Goal: Transaction & Acquisition: Book appointment/travel/reservation

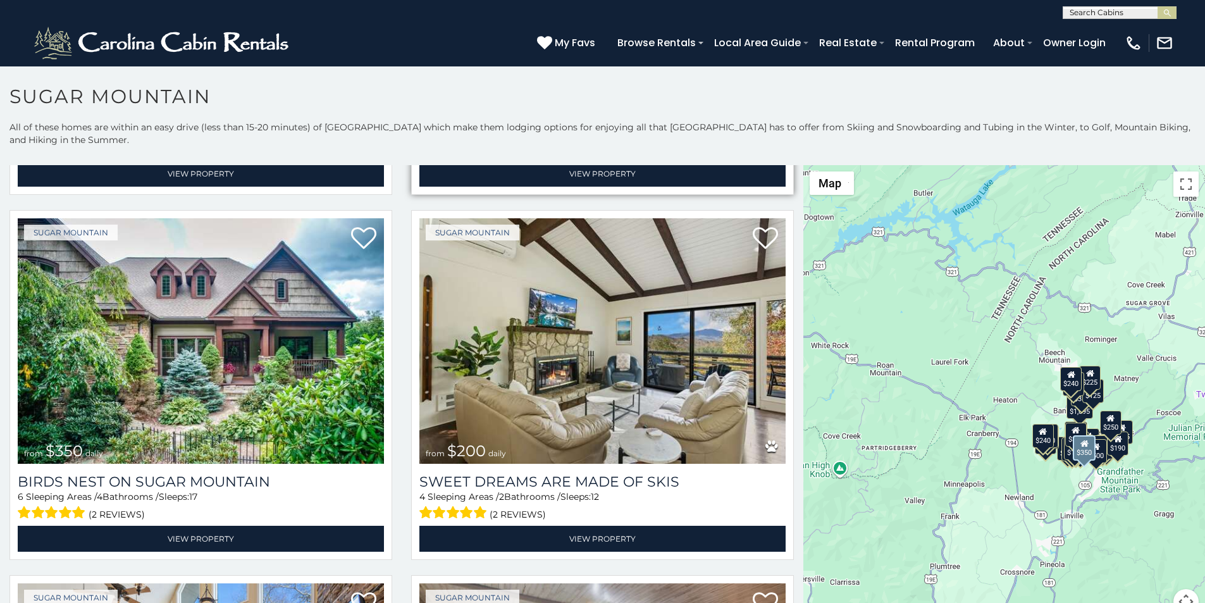
scroll to position [369, 0]
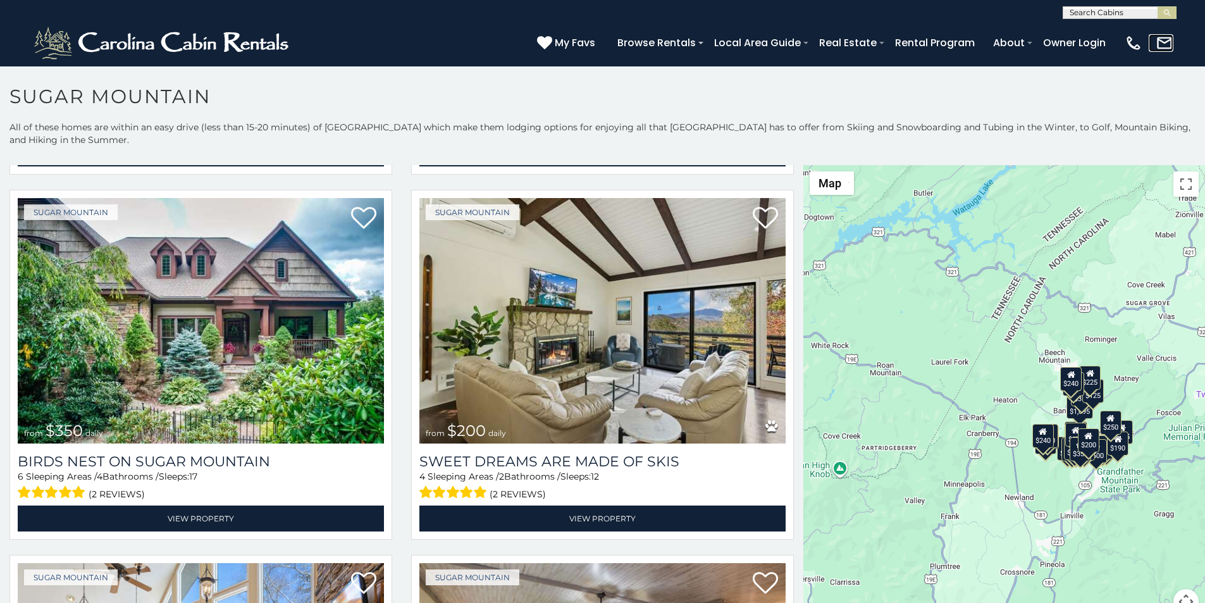
click at [1166, 42] on link at bounding box center [1160, 43] width 25 height 18
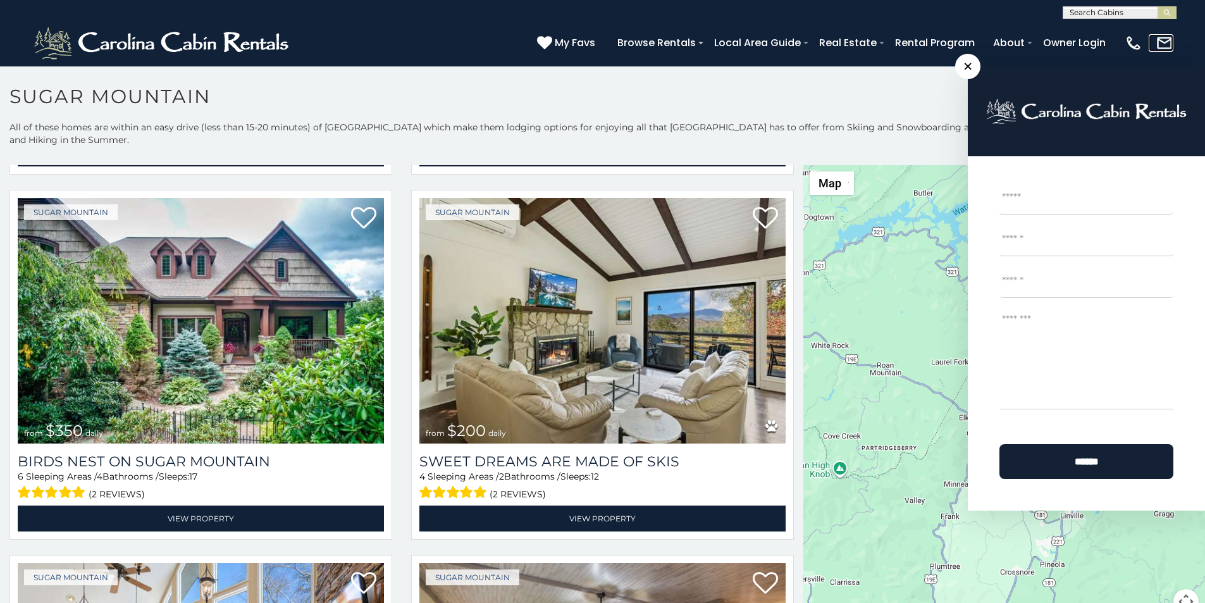
scroll to position [5, 0]
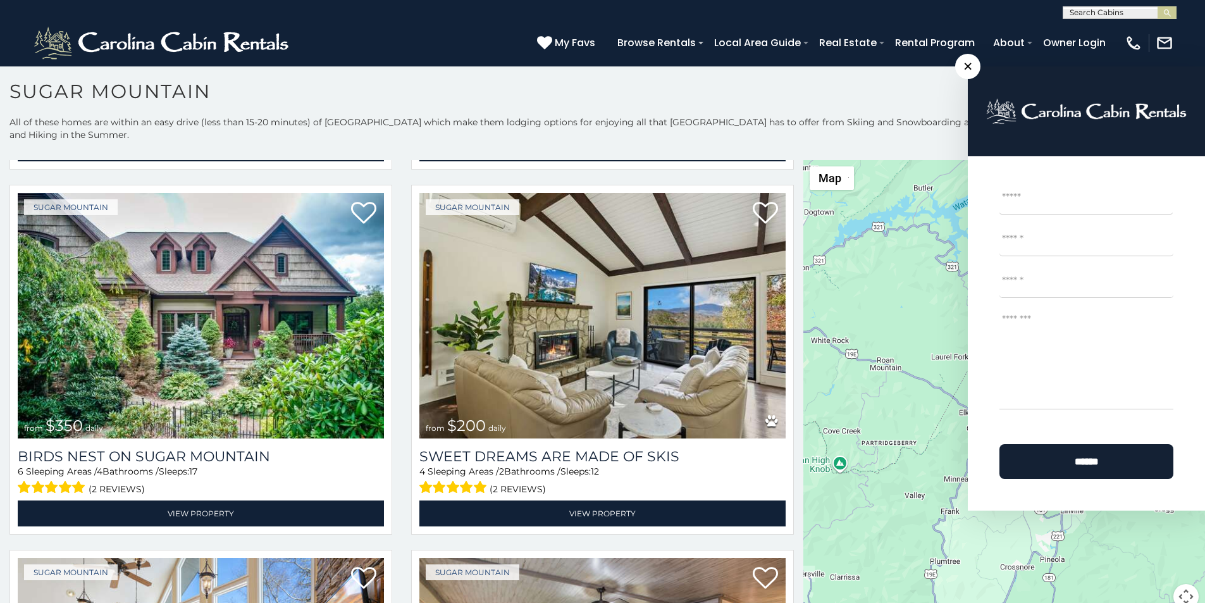
click at [1016, 362] on textarea "Message *" at bounding box center [1086, 358] width 174 height 101
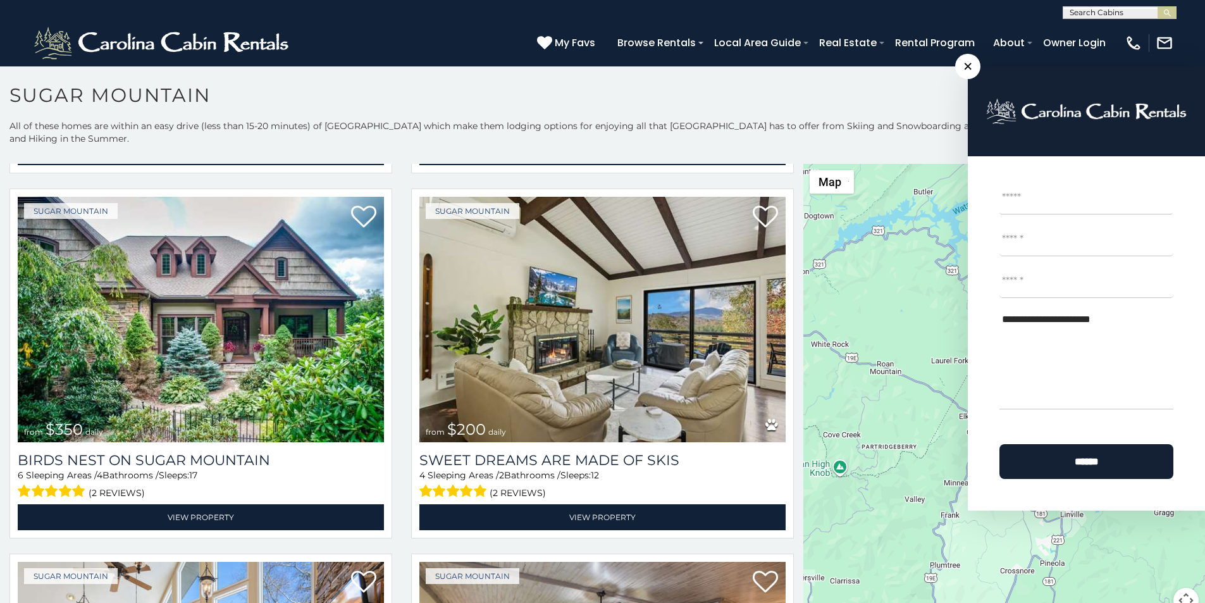
scroll to position [0, 0]
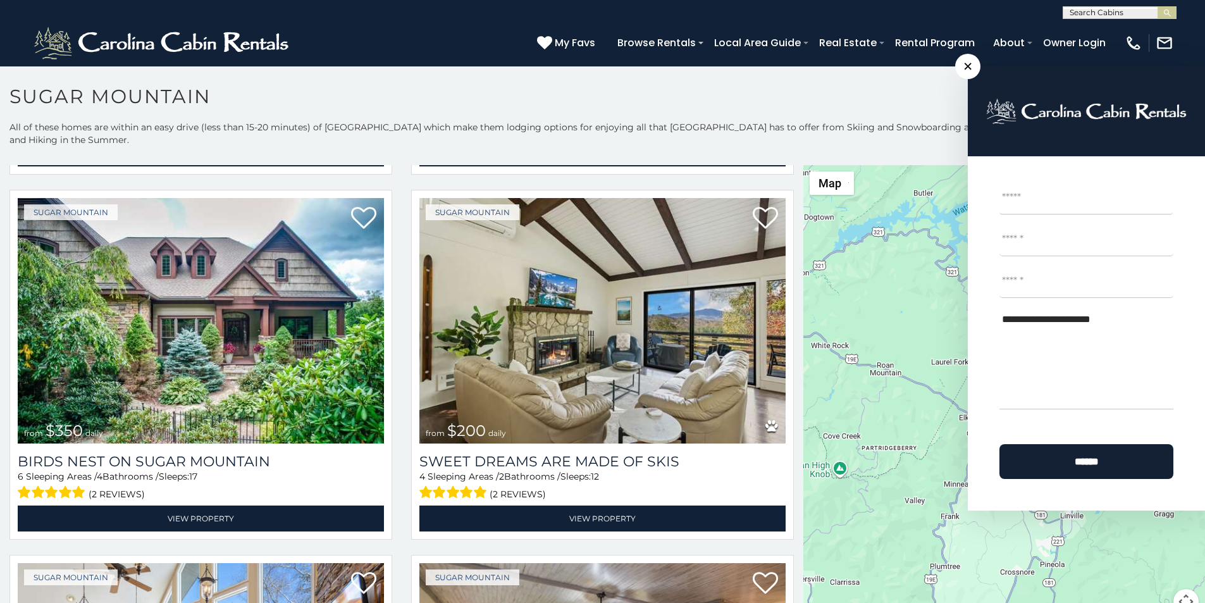
type textarea "**********"
click at [436, 3] on div "**********" at bounding box center [602, 9] width 1205 height 19
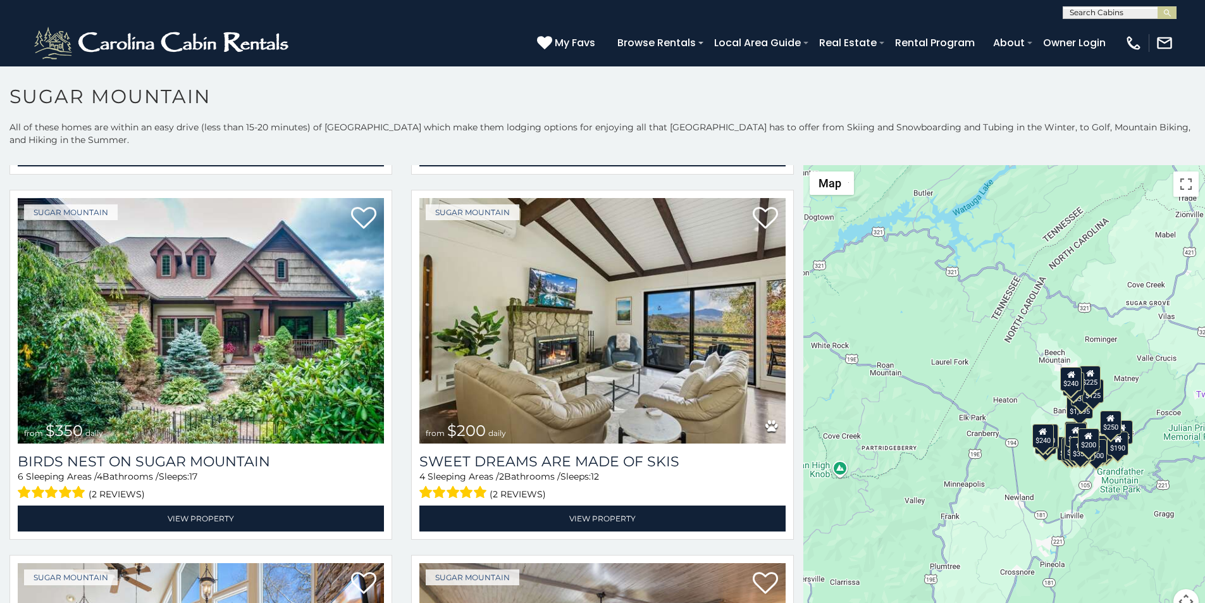
scroll to position [5, 0]
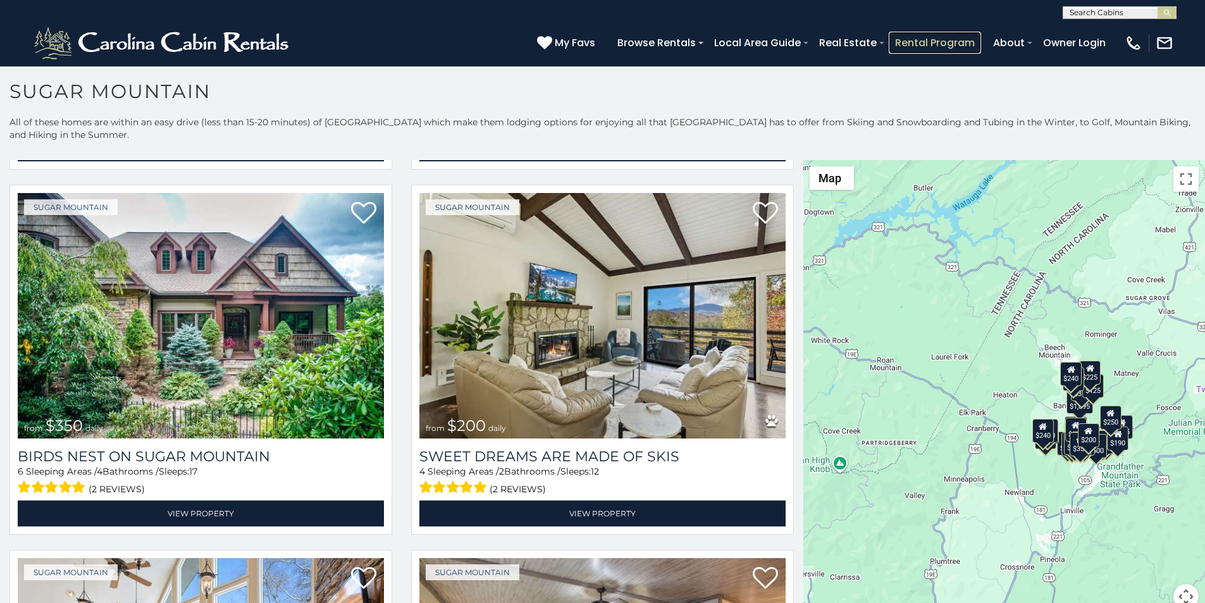
click at [961, 35] on link "Rental Program" at bounding box center [934, 43] width 92 height 22
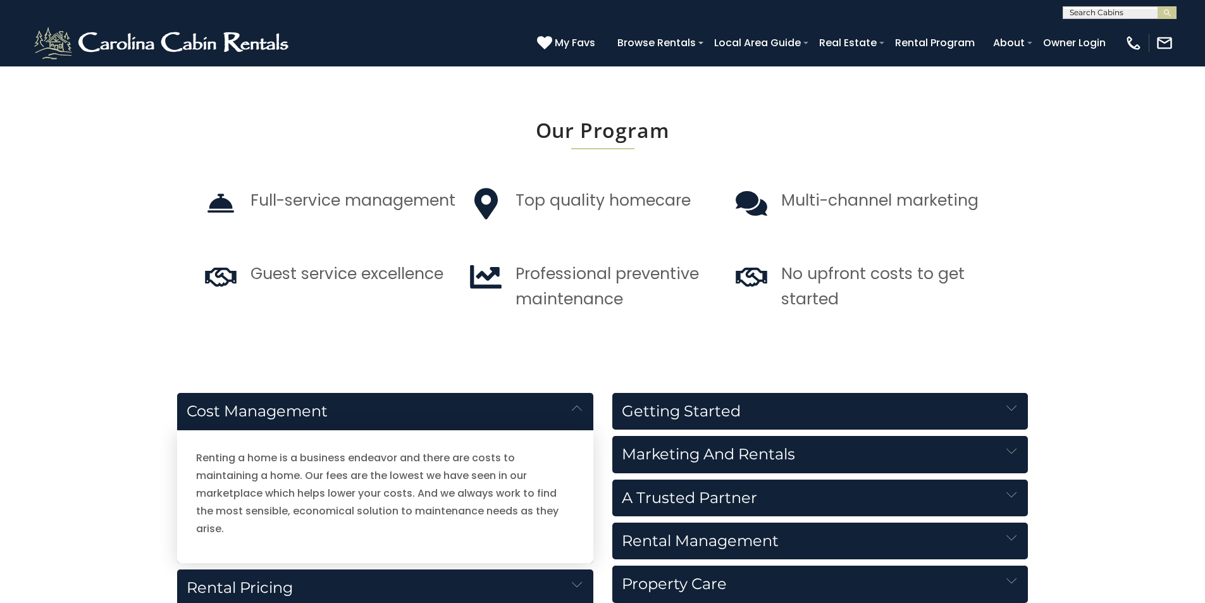
scroll to position [1580, 0]
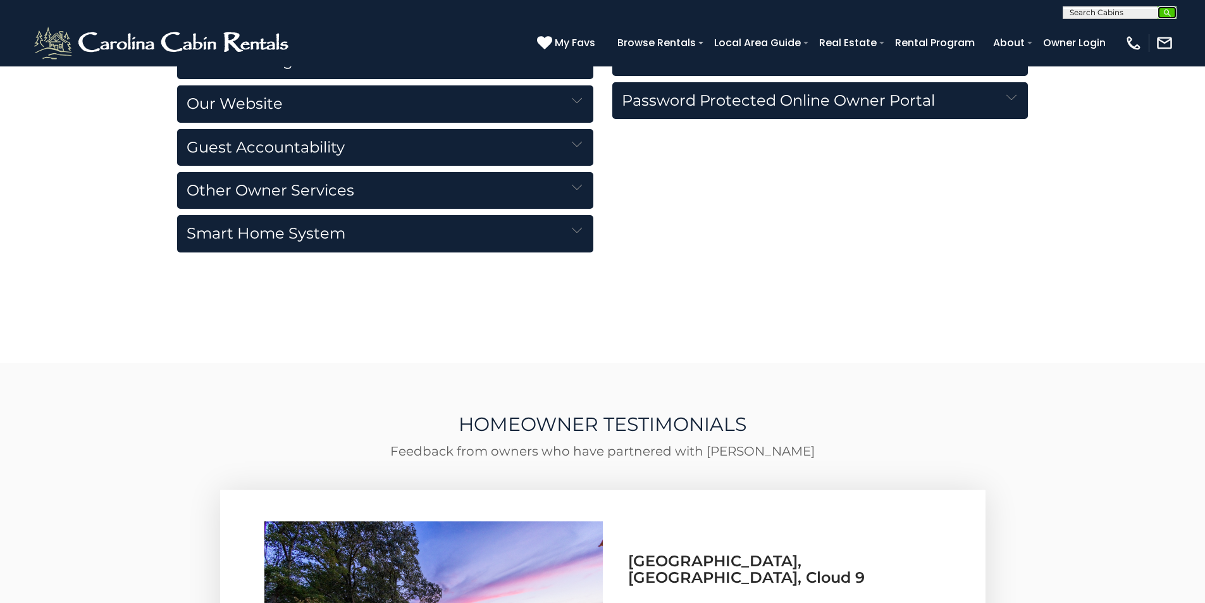
click at [1171, 11] on img "submit" at bounding box center [1166, 12] width 9 height 9
